Goal: Information Seeking & Learning: Learn about a topic

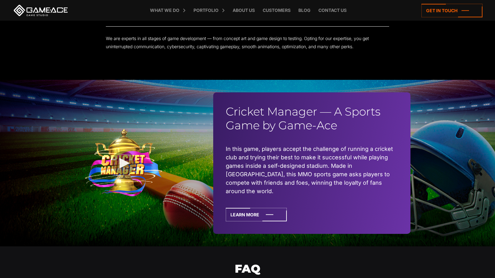
scroll to position [1452, 0]
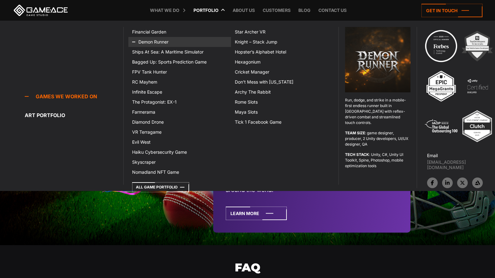
click at [163, 37] on link "Demon Runner" at bounding box center [179, 42] width 102 height 10
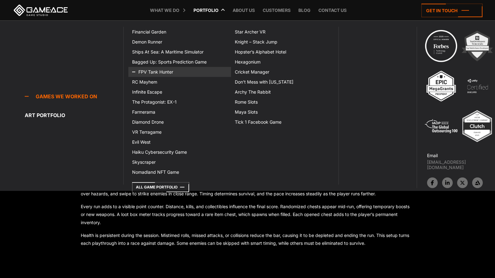
scroll to position [206, 0]
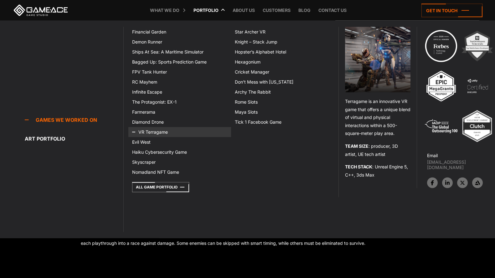
click at [154, 131] on link "VR Terragame" at bounding box center [179, 132] width 102 height 10
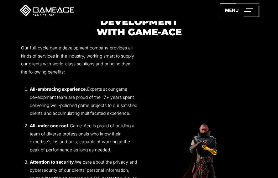
scroll to position [917, 0]
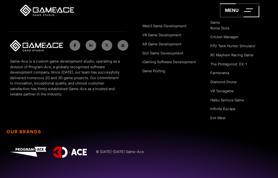
scroll to position [1765, 0]
